Goal: Find specific page/section: Find specific page/section

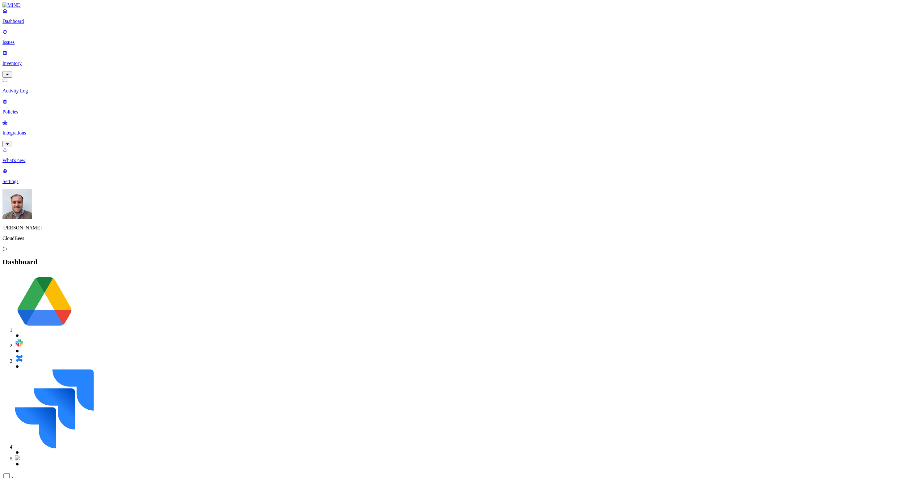
click at [27, 88] on p "Activity Log" at bounding box center [456, 91] width 909 height 6
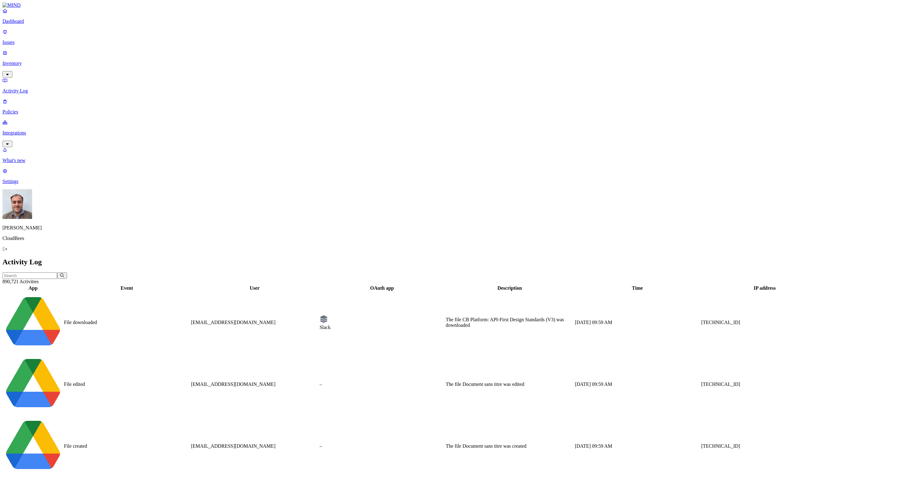
click at [57, 272] on input "text" at bounding box center [29, 275] width 55 height 6
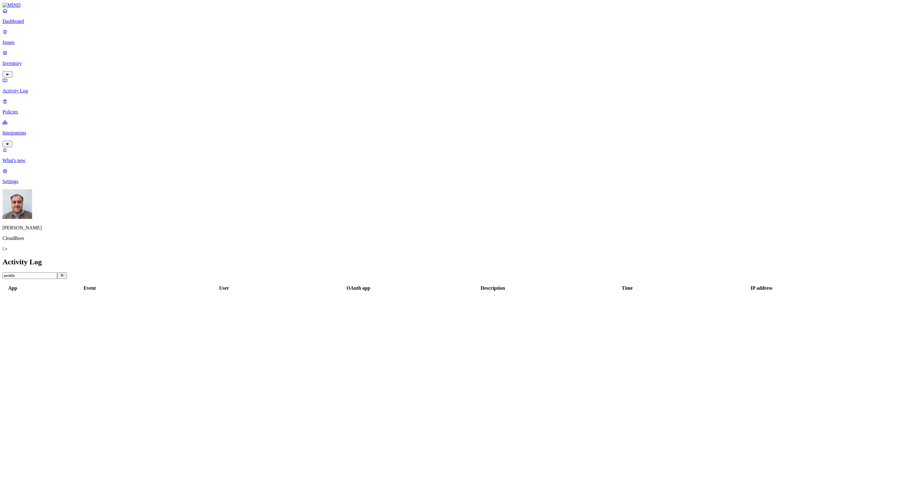
type input "amithra"
click at [63, 274] on icon "button" at bounding box center [62, 275] width 2 height 2
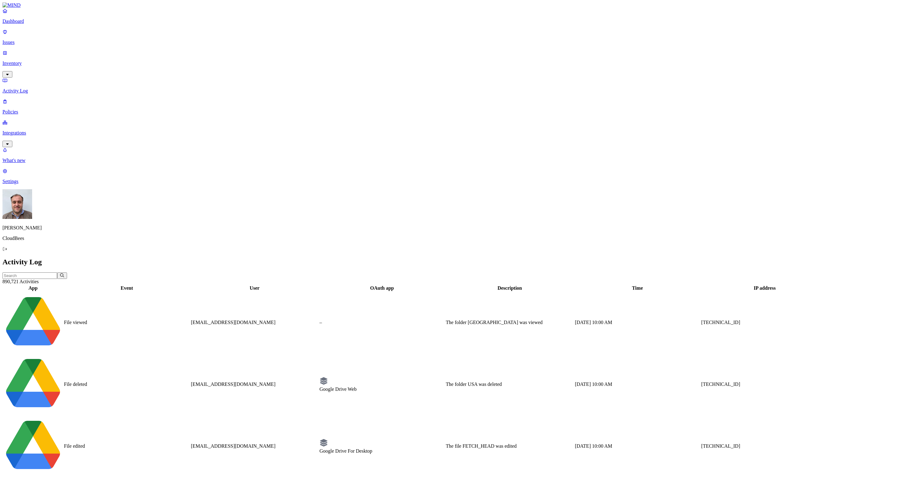
click at [240, 285] on div "User" at bounding box center [254, 288] width 127 height 6
click at [237, 285] on div "User" at bounding box center [254, 288] width 127 height 6
